Goal: Communication & Community: Answer question/provide support

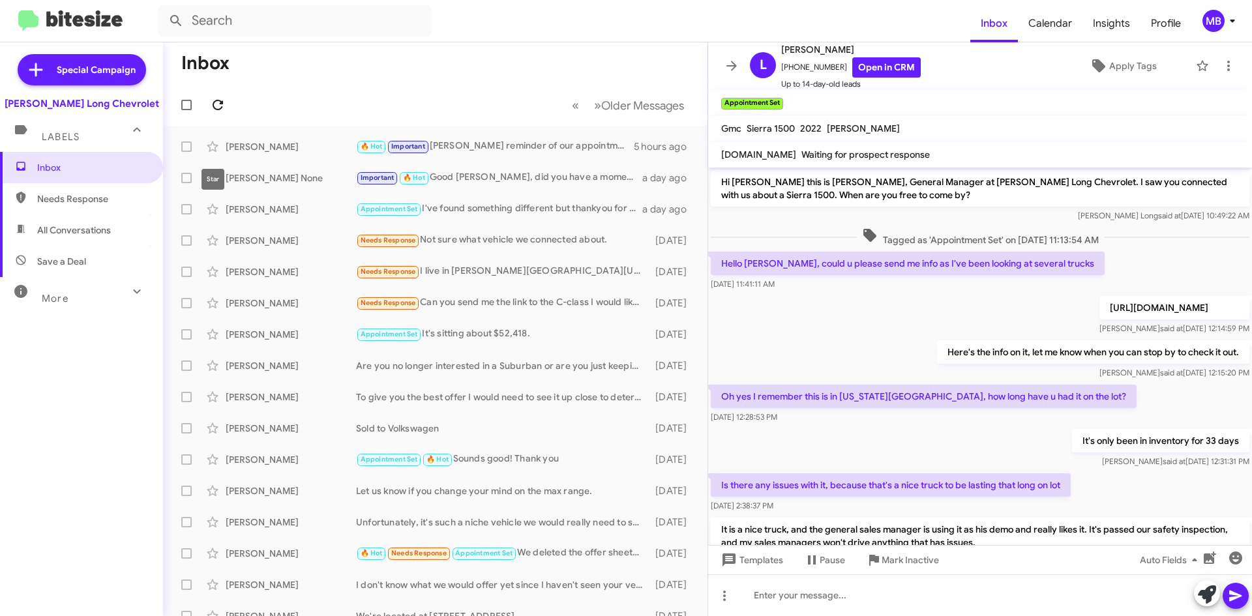
scroll to position [152, 0]
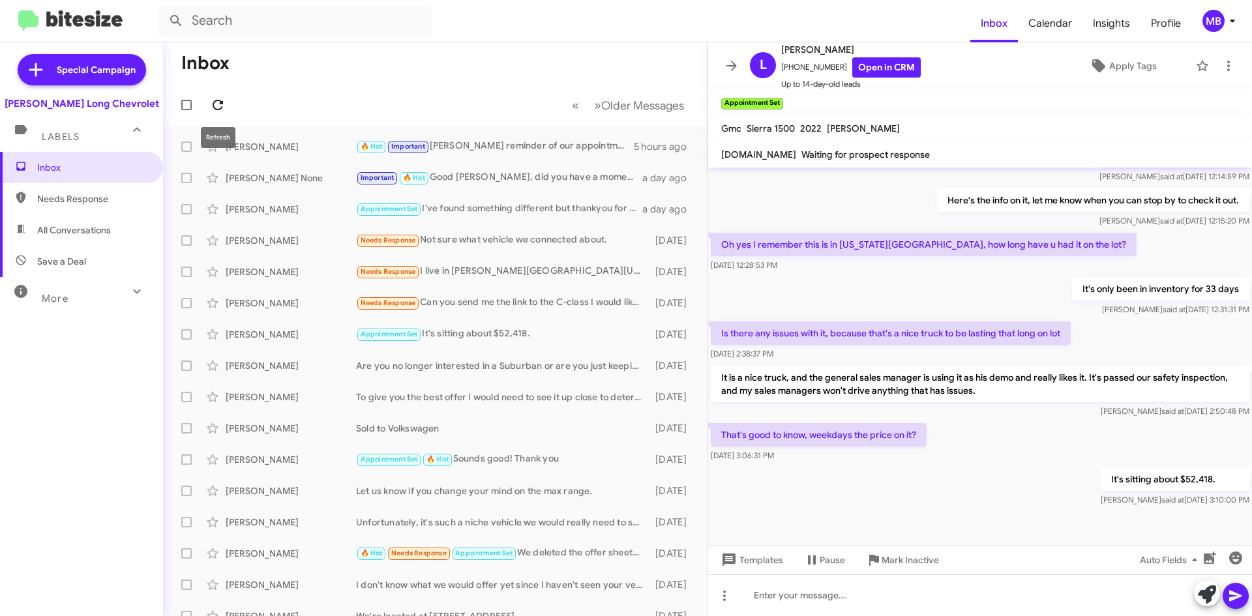
click at [219, 108] on icon at bounding box center [218, 105] width 16 height 16
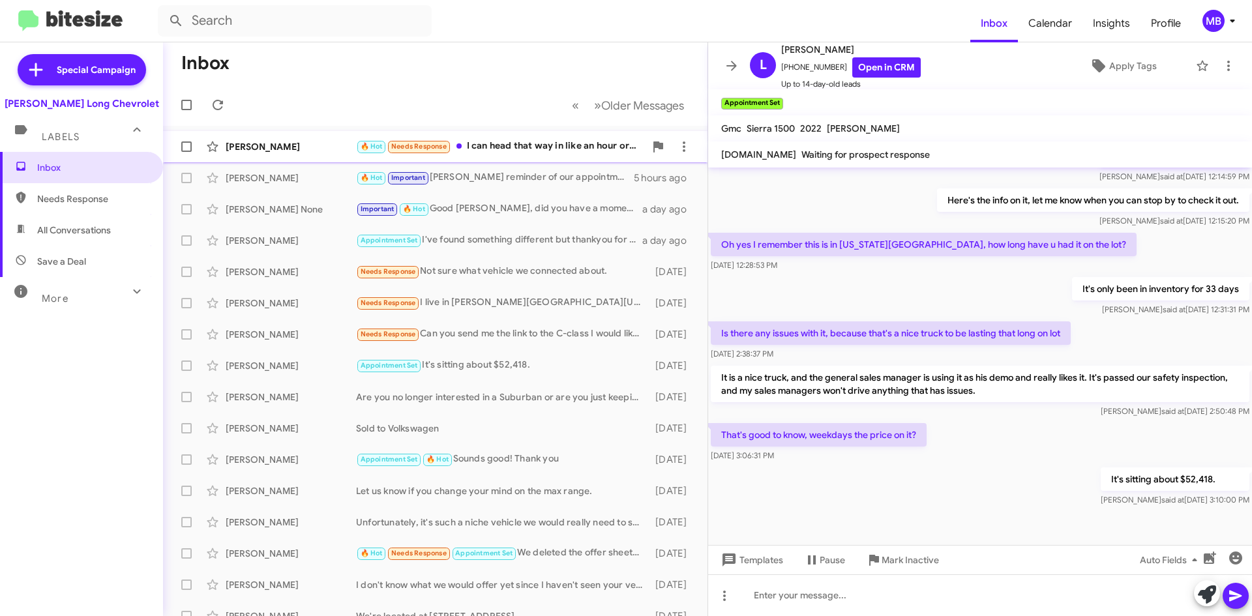
click at [604, 153] on div "🔥 Hot Needs Response I can head that way in like an hour or so. Would that work…" at bounding box center [500, 146] width 289 height 15
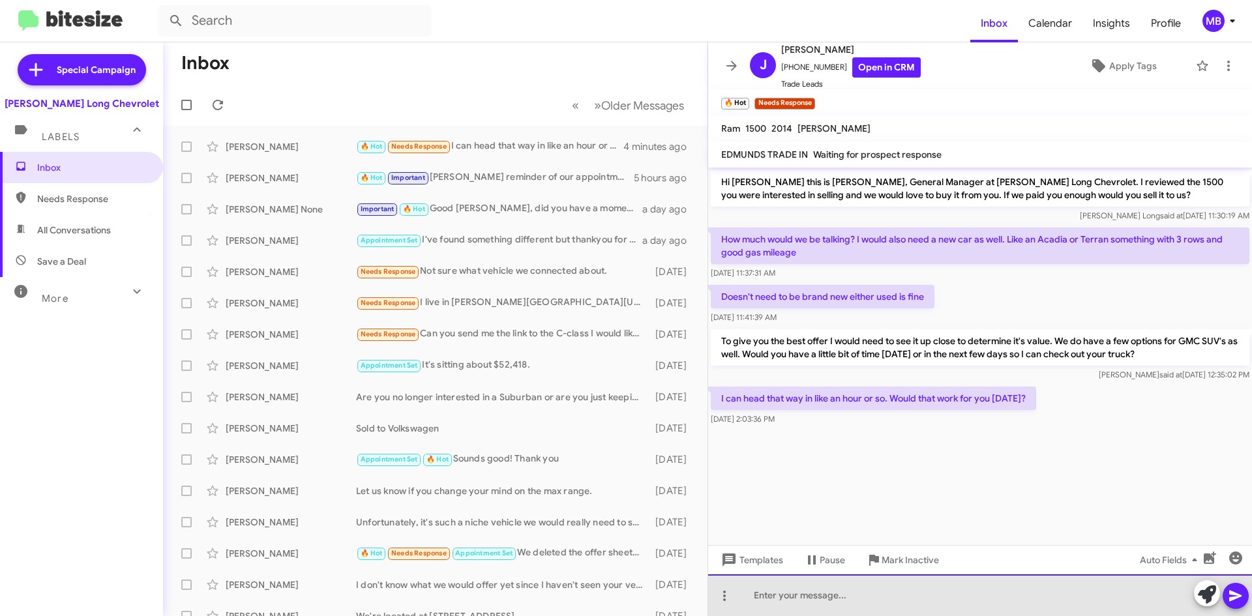
click at [853, 607] on div at bounding box center [980, 596] width 544 height 42
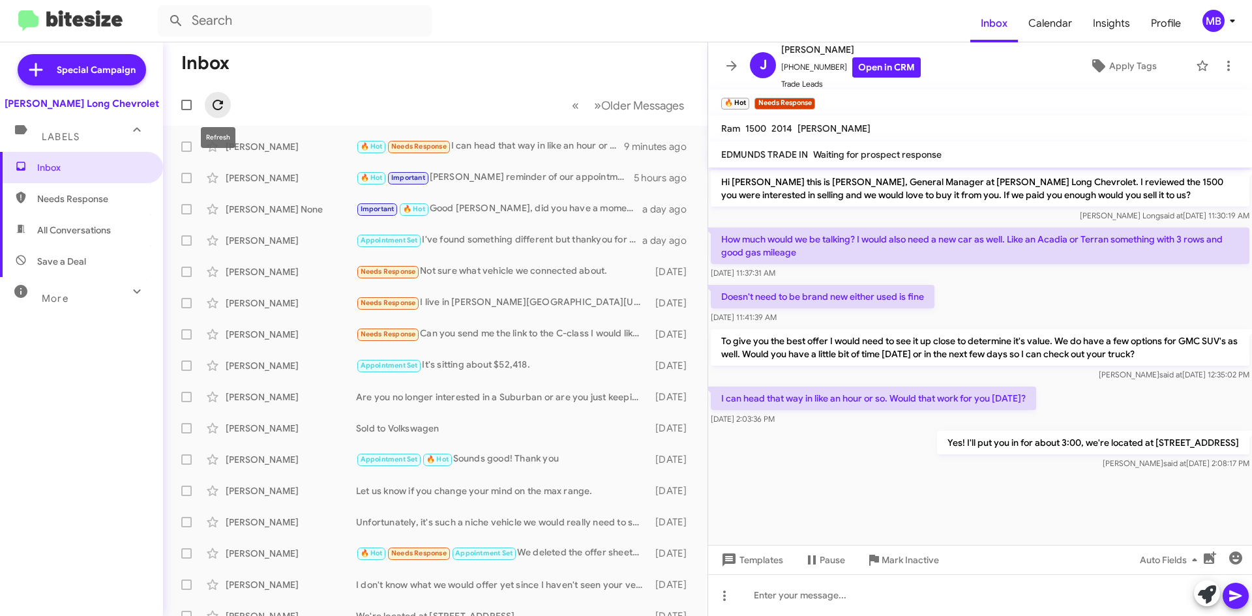
click at [216, 100] on icon at bounding box center [218, 105] width 10 height 10
click at [217, 108] on icon at bounding box center [218, 105] width 16 height 16
click at [213, 113] on button at bounding box center [218, 105] width 26 height 26
click at [220, 112] on icon at bounding box center [218, 105] width 16 height 16
drag, startPoint x: 217, startPoint y: 106, endPoint x: 228, endPoint y: 108, distance: 11.2
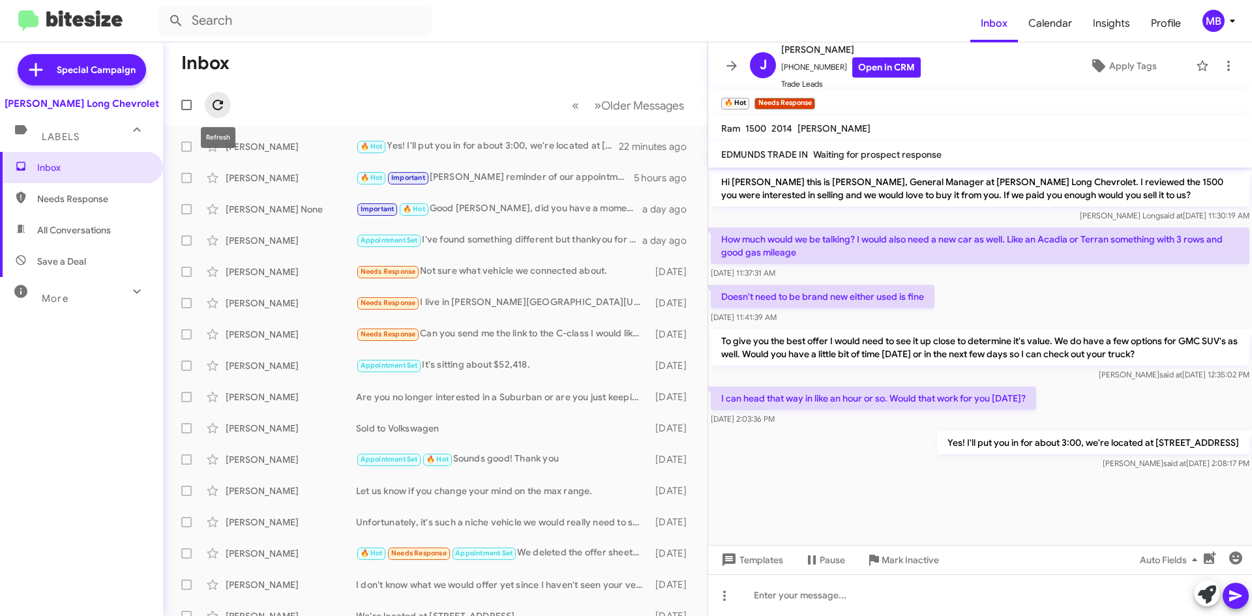
click at [220, 106] on icon at bounding box center [218, 105] width 16 height 16
click at [218, 107] on icon at bounding box center [218, 105] width 16 height 16
click at [204, 108] on div at bounding box center [189, 105] width 31 height 26
click at [213, 100] on icon at bounding box center [218, 105] width 16 height 16
click at [205, 104] on span at bounding box center [218, 105] width 26 height 16
